Goal: Find specific page/section: Find specific page/section

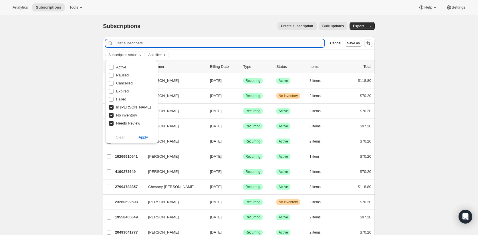
scroll to position [7, 0]
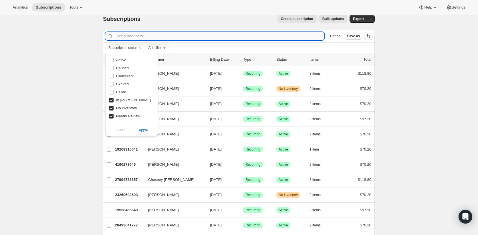
click at [193, 35] on input "Filter subscribers" at bounding box center [219, 36] width 210 height 8
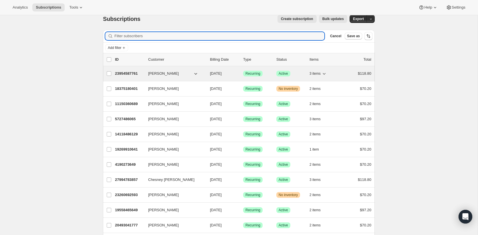
click at [125, 75] on p "23954587761" at bounding box center [129, 74] width 29 height 6
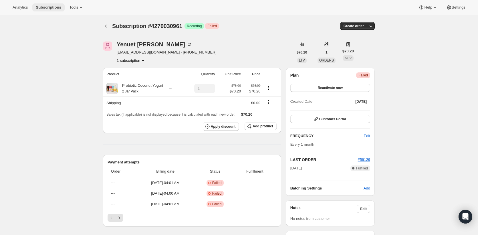
click at [42, 9] on span "Subscriptions" at bounding box center [48, 7] width 25 height 5
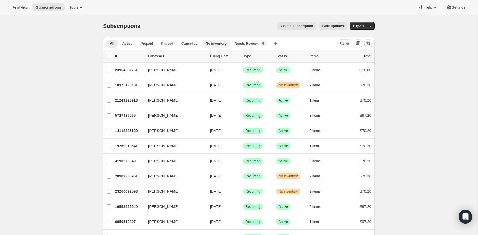
click at [214, 43] on span "No inventory" at bounding box center [216, 43] width 21 height 5
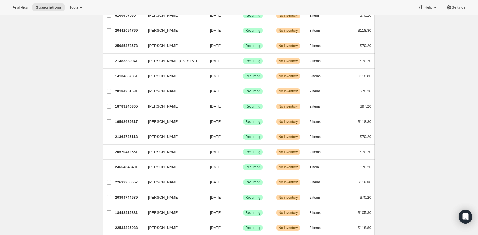
scroll to position [163, 0]
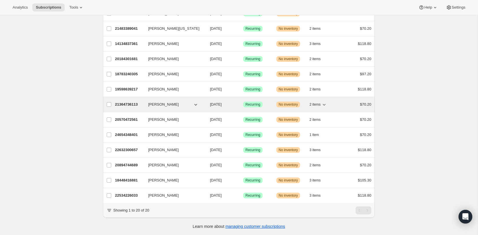
click at [117, 104] on p "21364736113" at bounding box center [129, 105] width 29 height 6
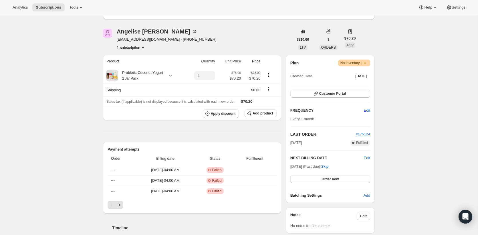
scroll to position [64, 0]
